Goal: Find specific page/section: Locate a particular part of the current website

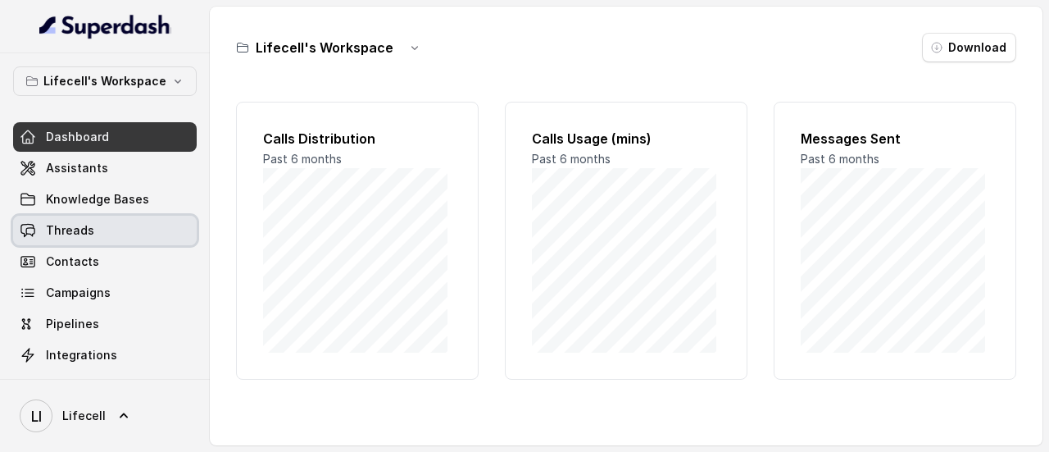
click at [84, 237] on span "Threads" at bounding box center [70, 230] width 48 height 16
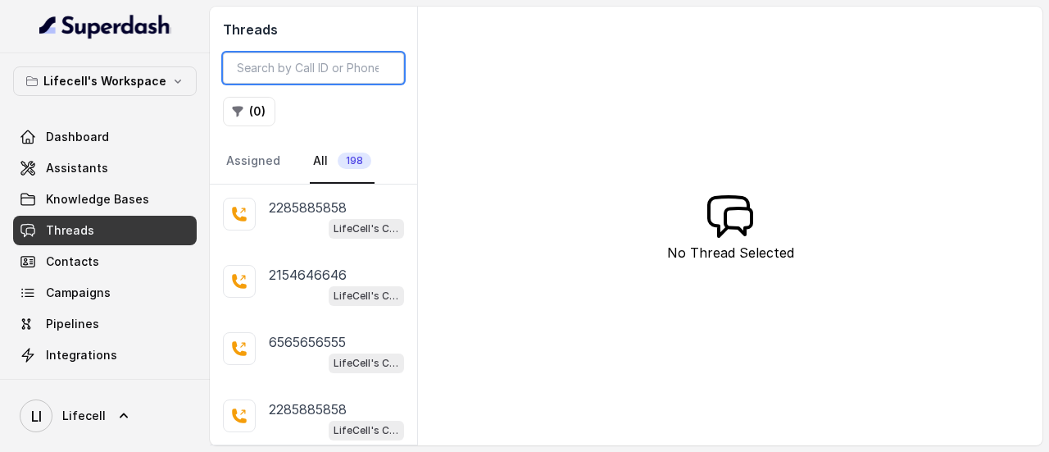
click at [320, 75] on input "search" at bounding box center [313, 67] width 181 height 31
paste input "9052770755"
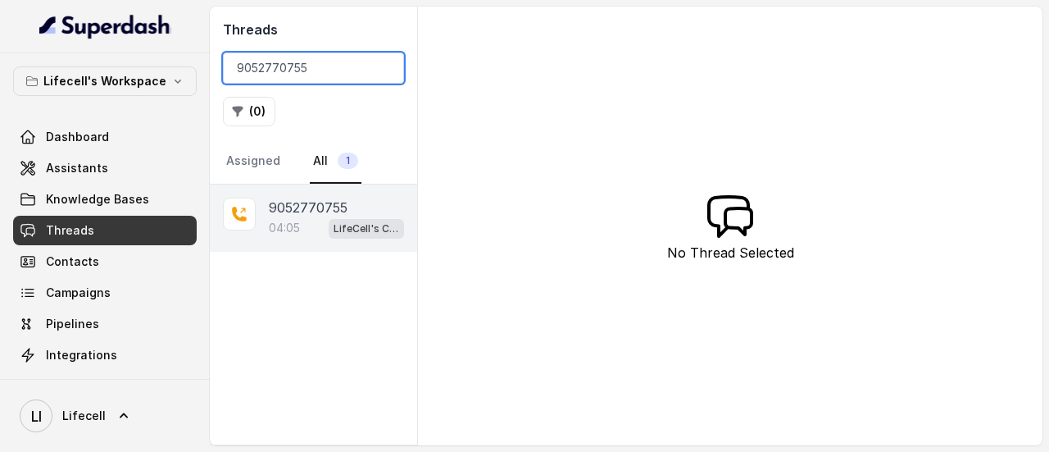
type input "9052770755"
click at [280, 190] on div "9052770755 04:05 LifeCell's Call Assistant" at bounding box center [313, 217] width 207 height 67
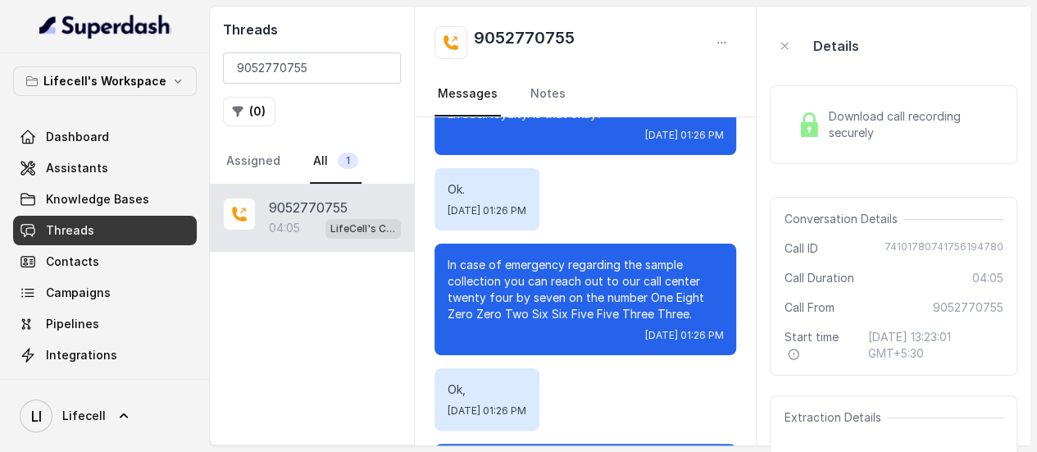
scroll to position [2937, 0]
